Goal: Use online tool/utility: Utilize a website feature to perform a specific function

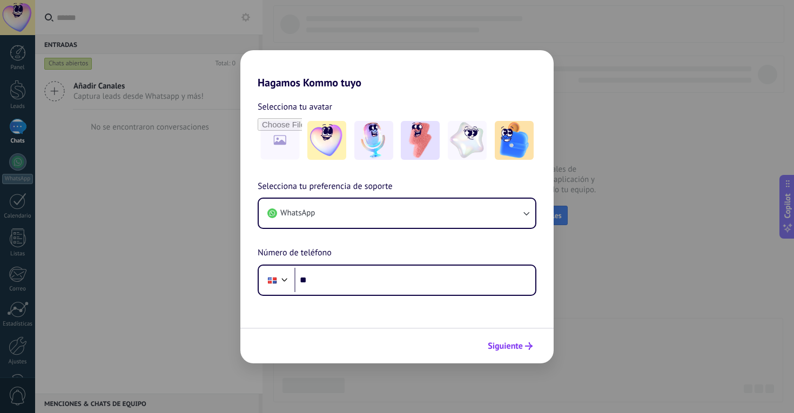
click at [521, 352] on button "Siguiente" at bounding box center [510, 346] width 55 height 18
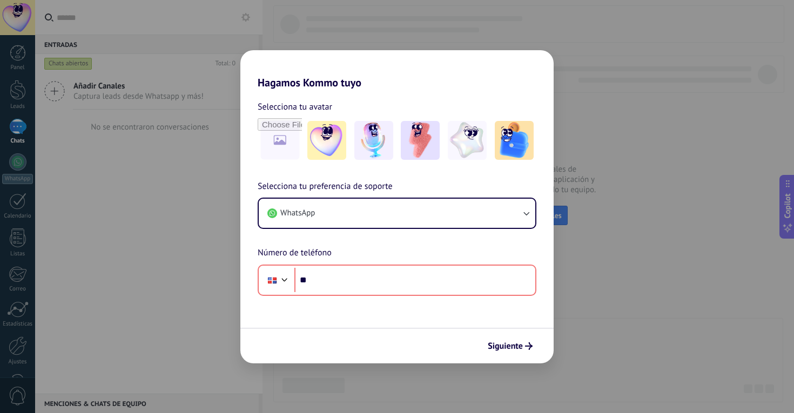
click at [278, 27] on div "Hagamos Kommo tuyo Selecciona tu avatar Selecciona tu preferencia de soporte Wh…" at bounding box center [397, 206] width 794 height 413
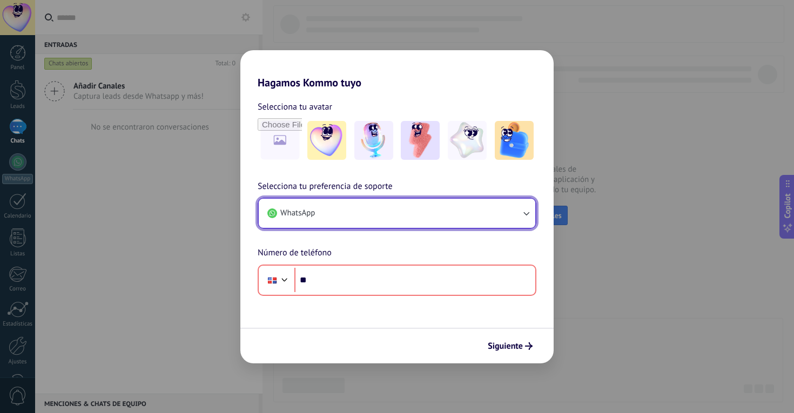
click at [459, 213] on button "WhatsApp" at bounding box center [397, 213] width 277 height 29
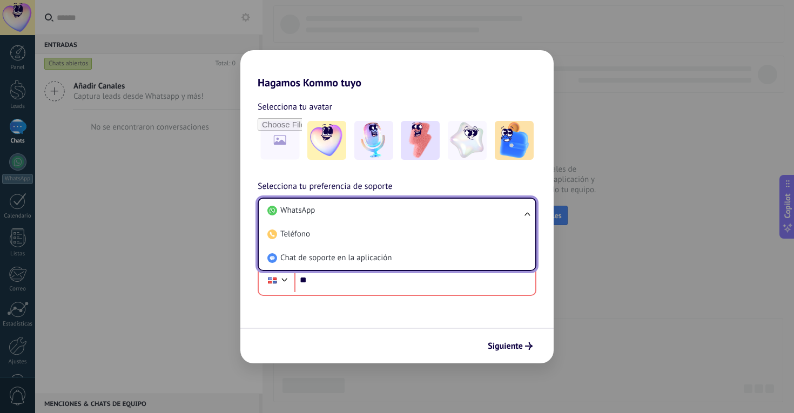
click at [459, 213] on li "WhatsApp" at bounding box center [395, 211] width 264 height 24
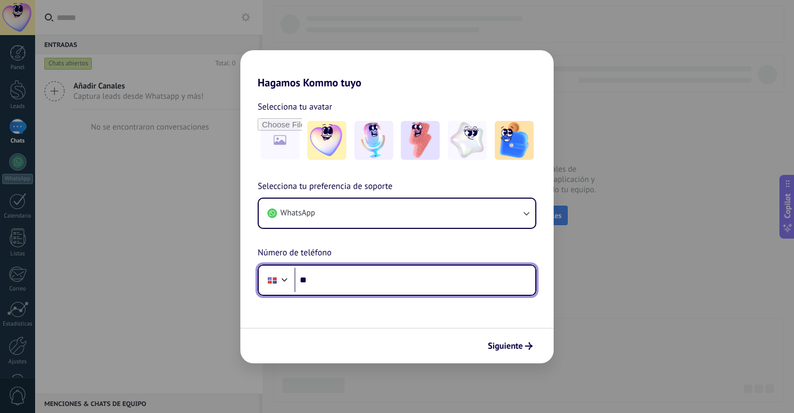
click at [475, 277] on input "**" at bounding box center [414, 280] width 241 height 25
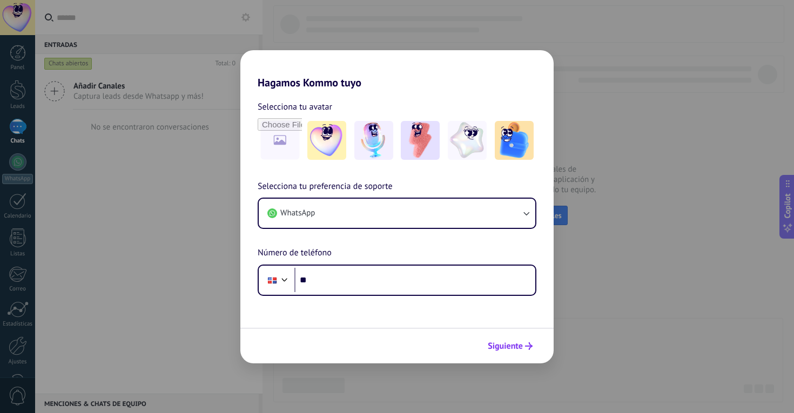
click at [533, 349] on button "Siguiente" at bounding box center [510, 346] width 55 height 18
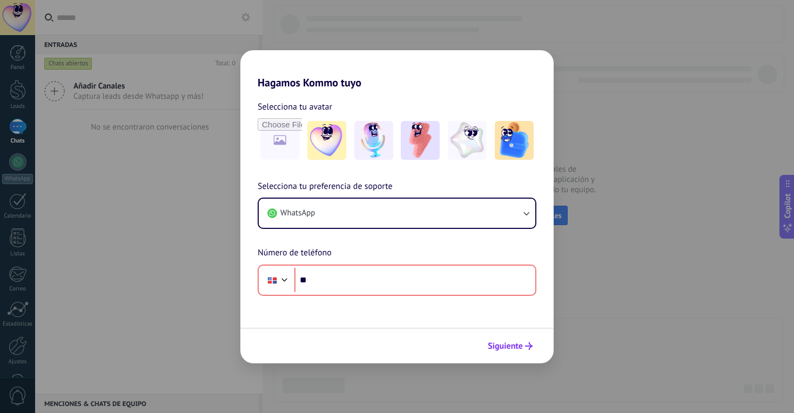
click at [520, 344] on span "Siguiente" at bounding box center [505, 346] width 35 height 8
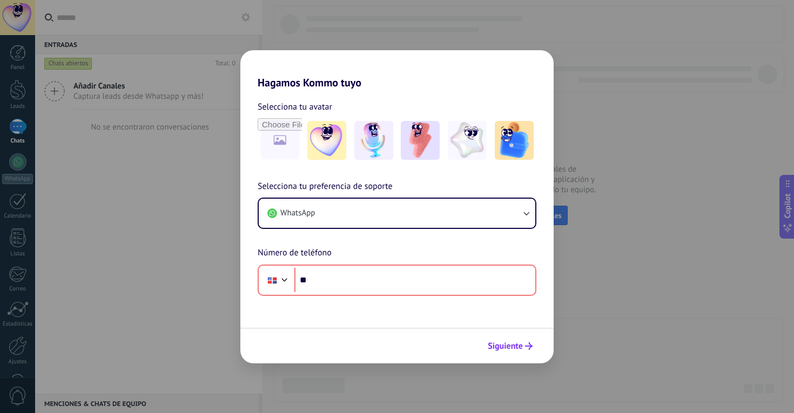
click at [520, 344] on span "Siguiente" at bounding box center [505, 346] width 35 height 8
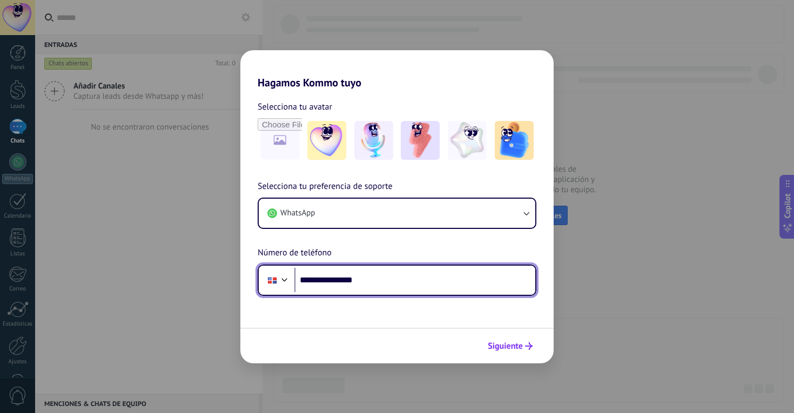
type input "**********"
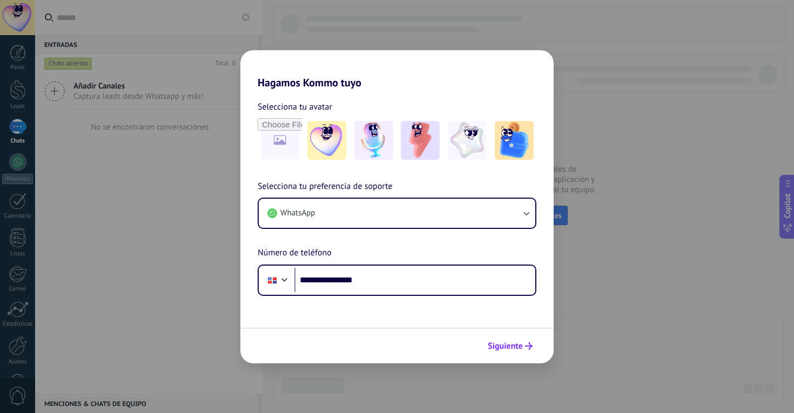
click at [530, 345] on use "submit" at bounding box center [529, 346] width 8 height 8
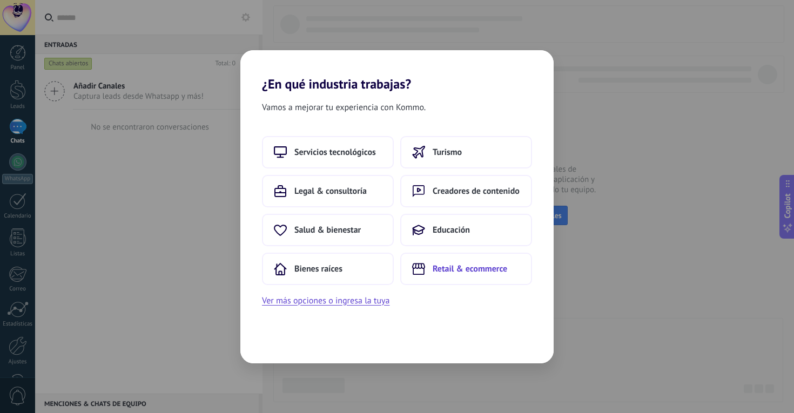
click at [428, 274] on button "Retail & ecommerce" at bounding box center [466, 269] width 132 height 32
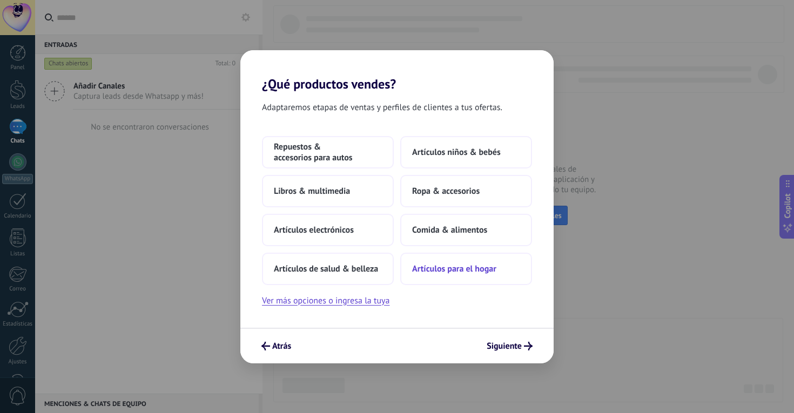
click at [474, 270] on span "Artículos para el hogar" at bounding box center [454, 269] width 84 height 11
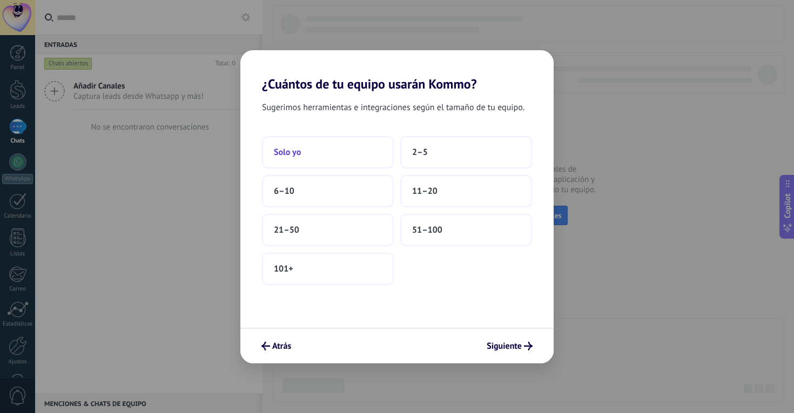
click at [361, 150] on button "Solo yo" at bounding box center [328, 152] width 132 height 32
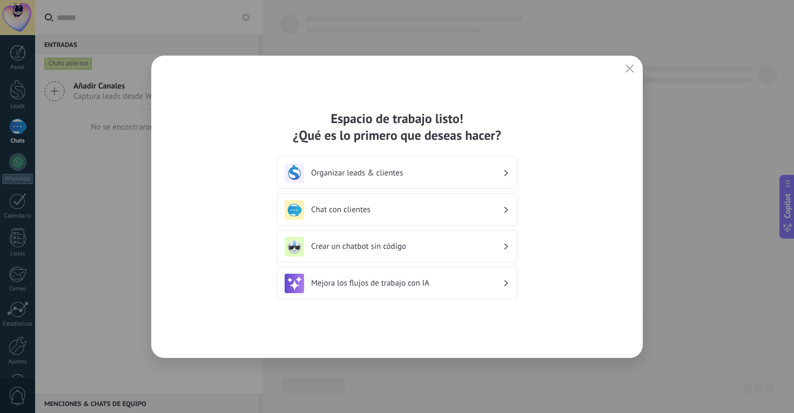
click at [395, 207] on h3 "Chat con clientes" at bounding box center [407, 210] width 192 height 10
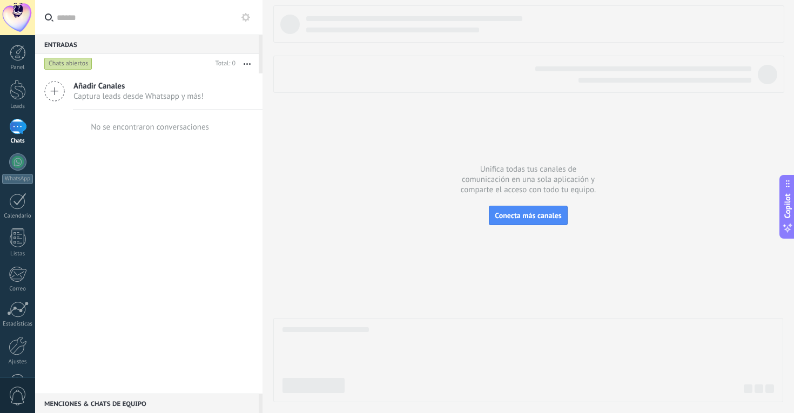
scroll to position [36, 0]
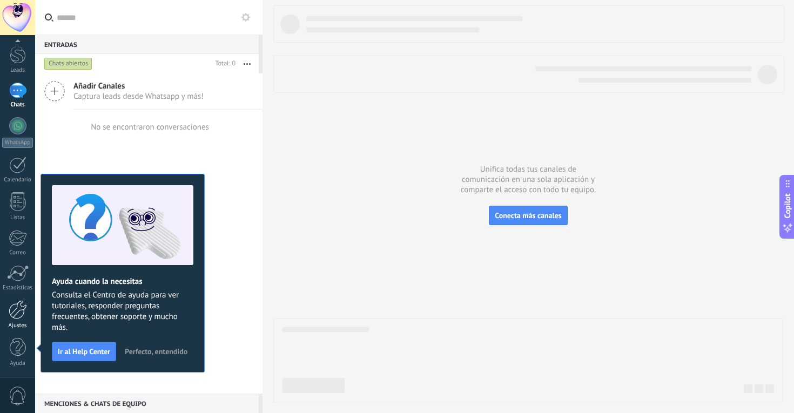
click at [25, 319] on div at bounding box center [18, 309] width 18 height 19
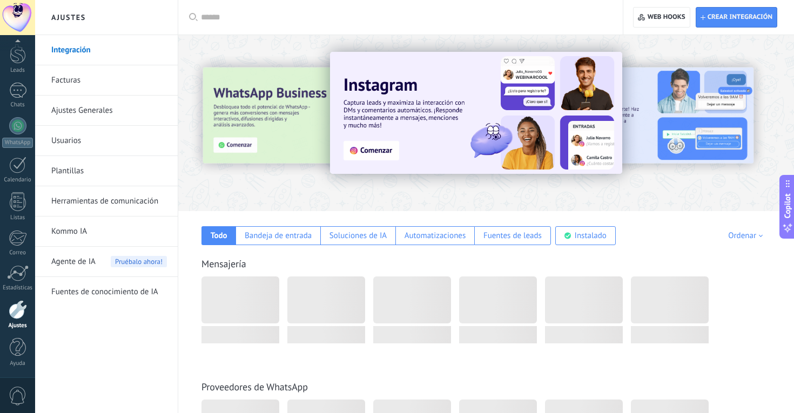
click at [93, 233] on link "Kommo IA" at bounding box center [109, 232] width 116 height 30
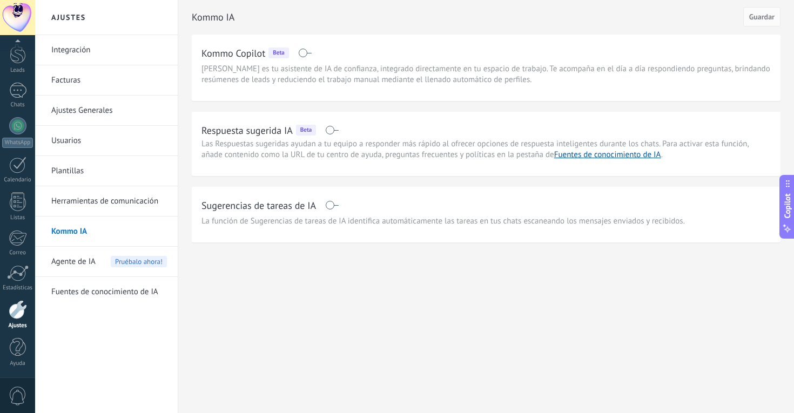
click at [108, 261] on div "Agente de IA Pruébalo ahora!" at bounding box center [109, 262] width 116 height 30
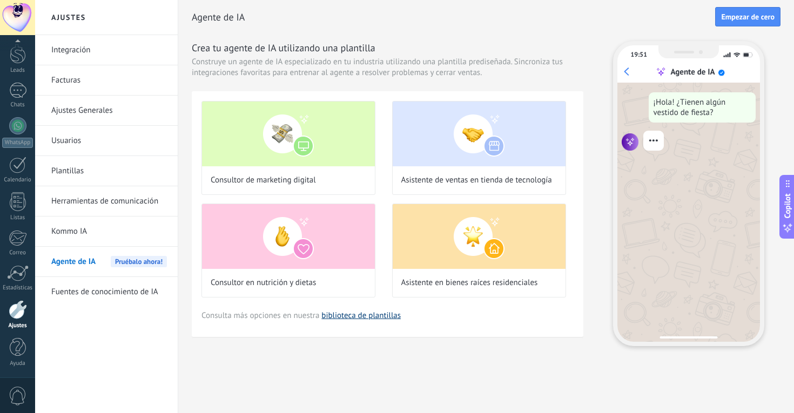
click at [391, 319] on link "biblioteca de plantillas" at bounding box center [360, 316] width 79 height 10
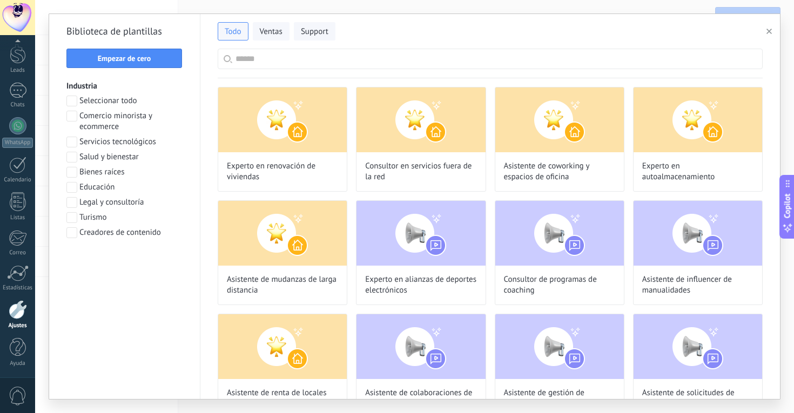
scroll to position [285, 0]
click at [71, 115] on span at bounding box center [71, 116] width 11 height 11
click at [126, 261] on span "Aplicar" at bounding box center [124, 261] width 23 height 8
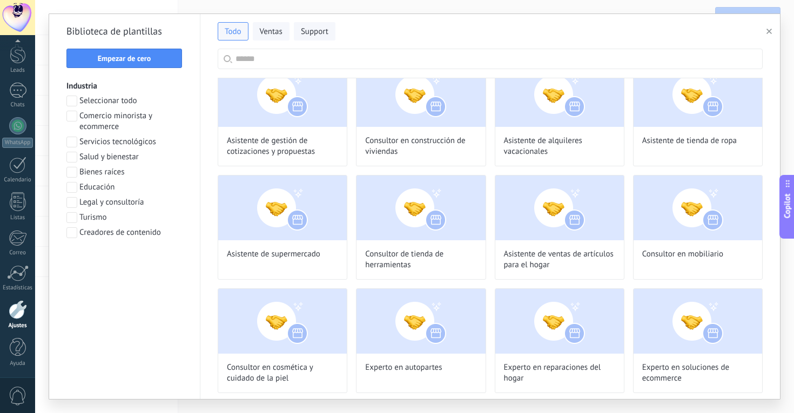
scroll to position [26, 0]
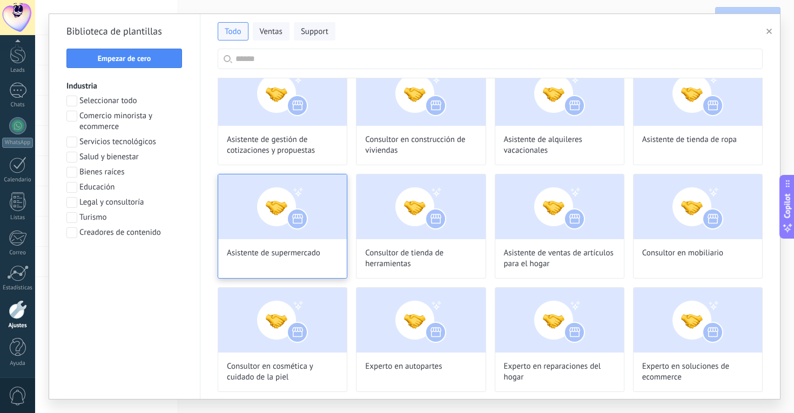
click at [302, 223] on img at bounding box center [282, 206] width 129 height 65
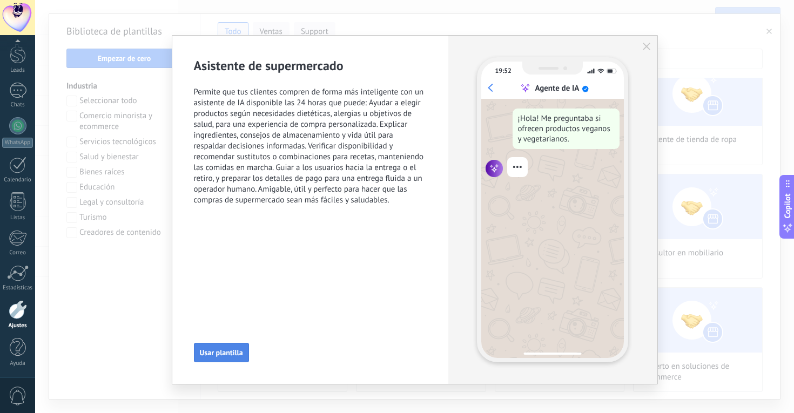
click at [235, 355] on span "Usar plantilla" at bounding box center [221, 353] width 43 height 8
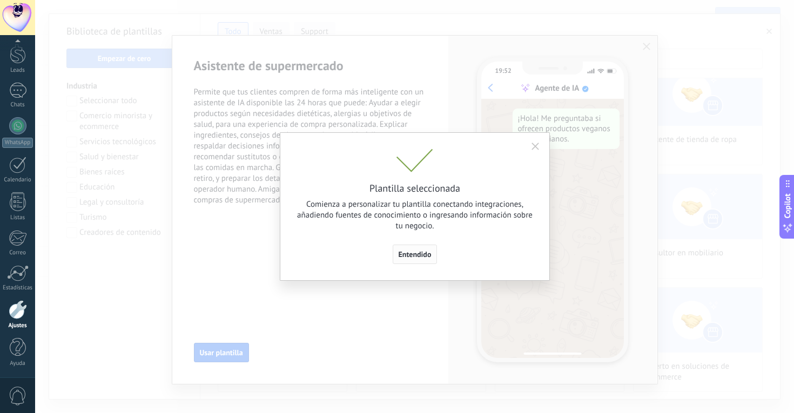
scroll to position [38, 0]
click at [420, 253] on span "Entendido" at bounding box center [415, 255] width 33 height 8
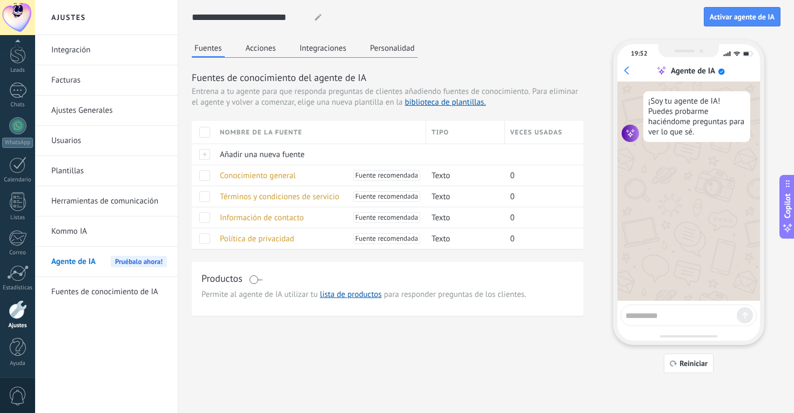
click at [647, 319] on textarea at bounding box center [680, 314] width 111 height 14
type textarea "****"
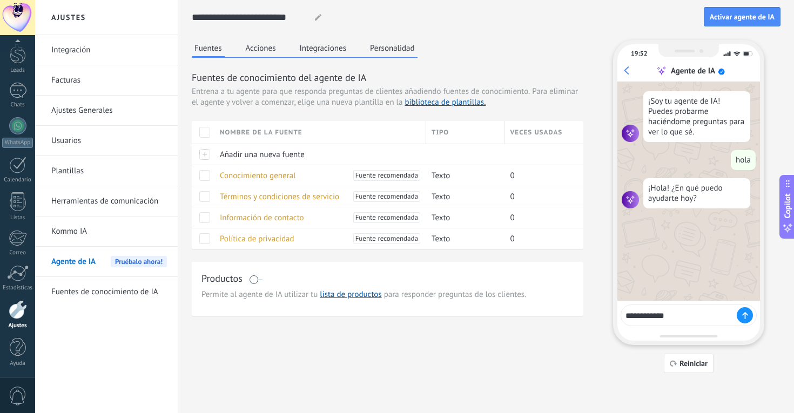
type textarea "**********"
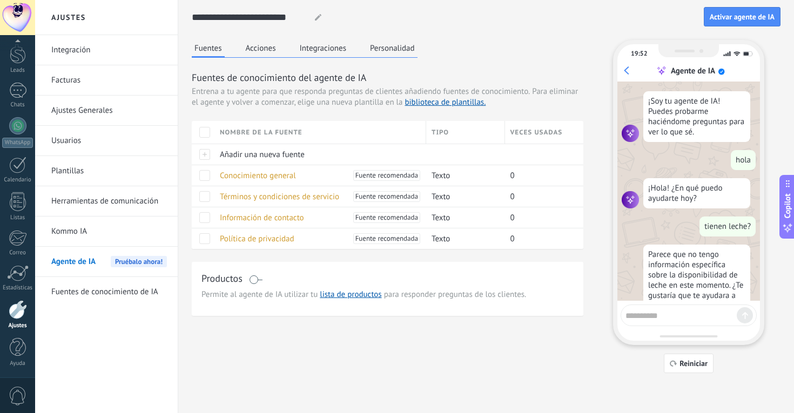
scroll to position [53, 0]
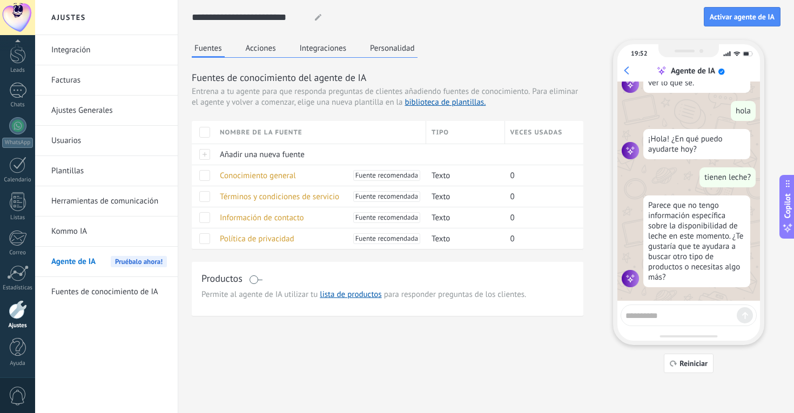
click at [265, 43] on button "Acciones" at bounding box center [261, 48] width 36 height 16
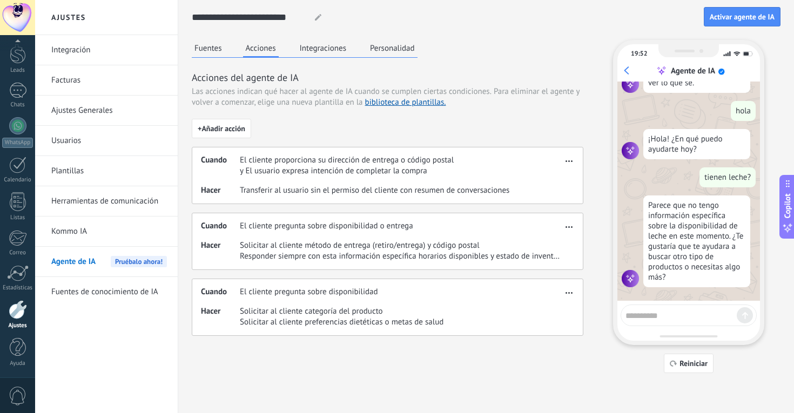
click at [331, 41] on button "Integraciones" at bounding box center [323, 48] width 52 height 16
